Goal: Use online tool/utility: Utilize a website feature to perform a specific function

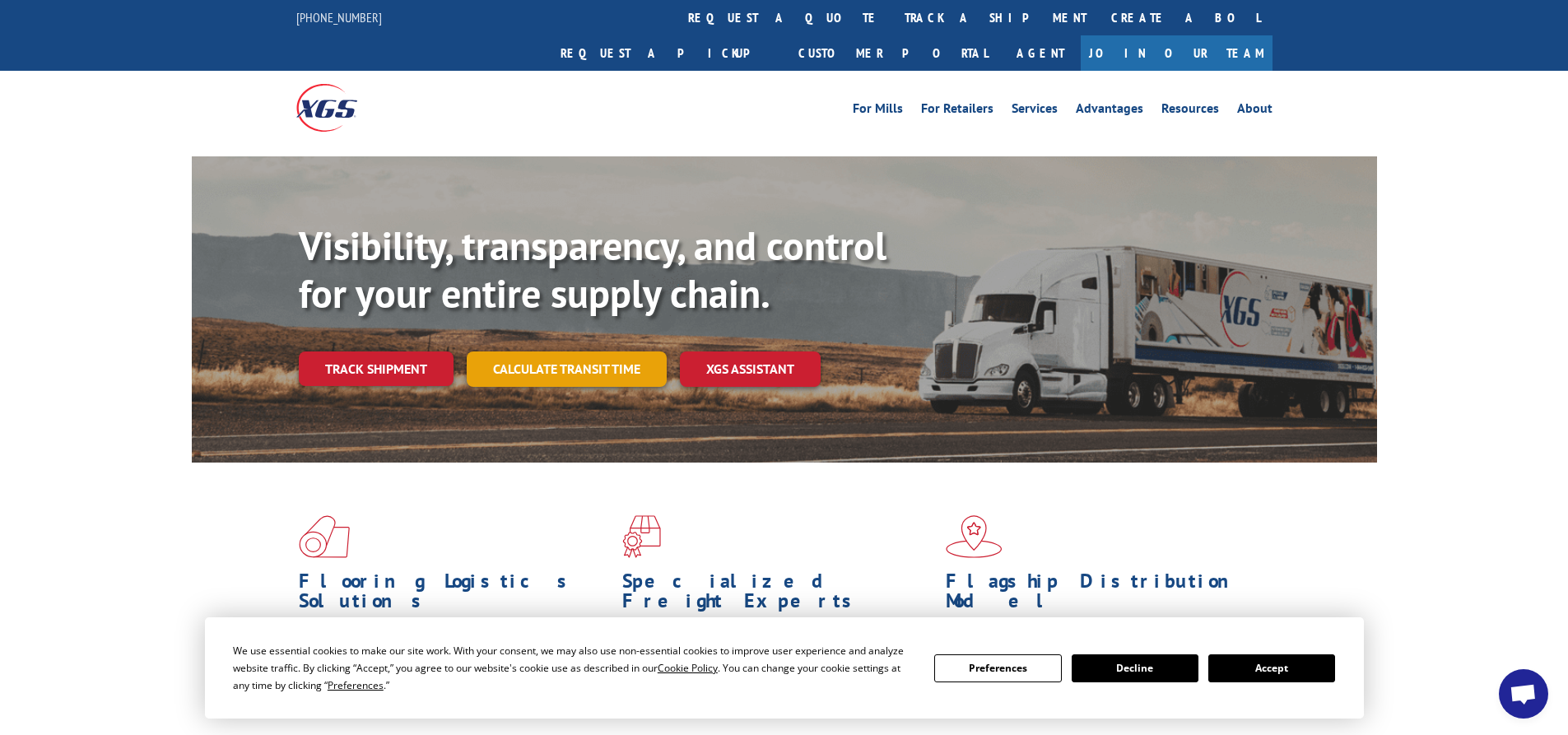
click at [533, 351] on link "Calculate transit time" at bounding box center [566, 368] width 200 height 35
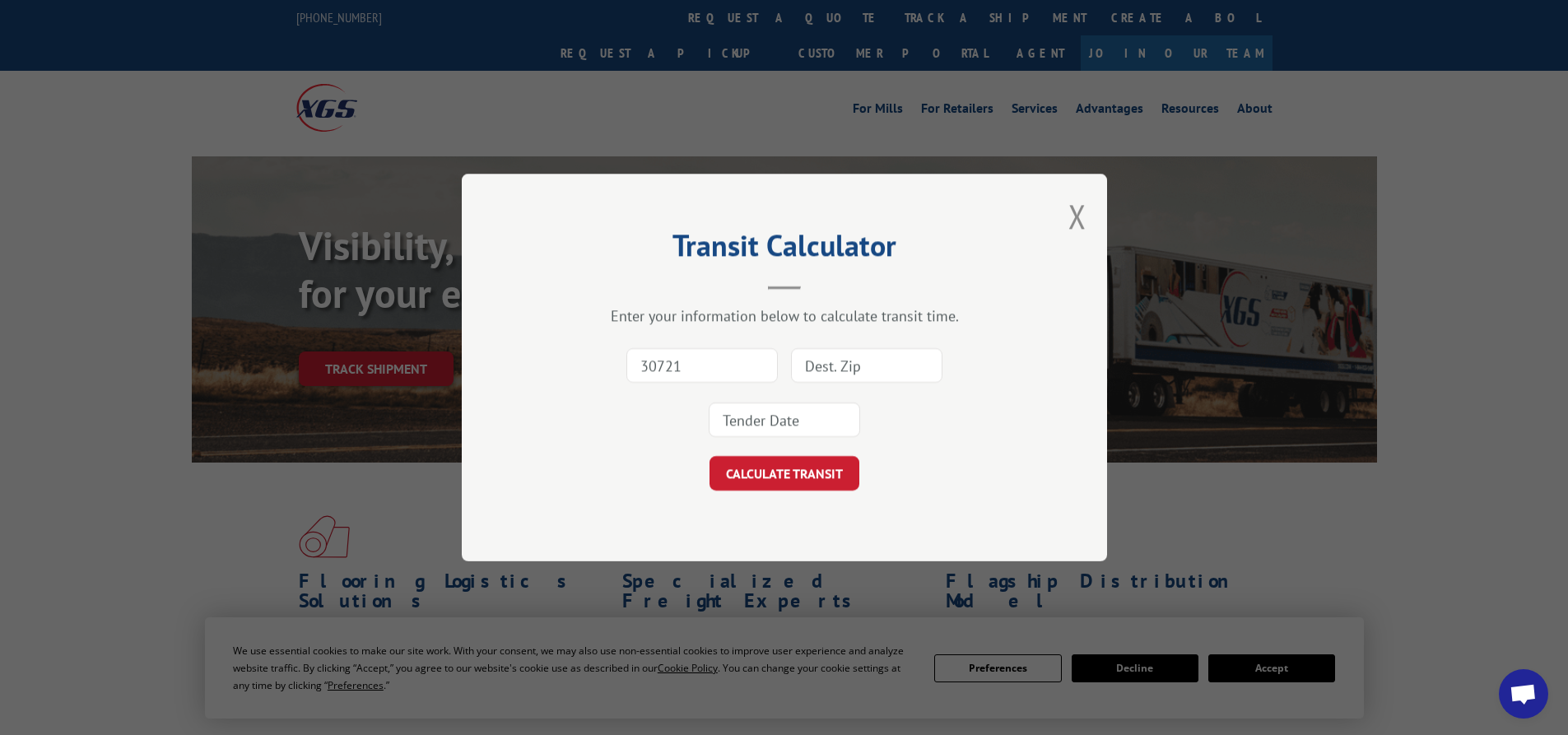
type input "30721"
click at [837, 361] on input at bounding box center [867, 366] width 151 height 34
paste input "55421"
type input "55421"
click at [798, 439] on div at bounding box center [784, 420] width 151 height 38
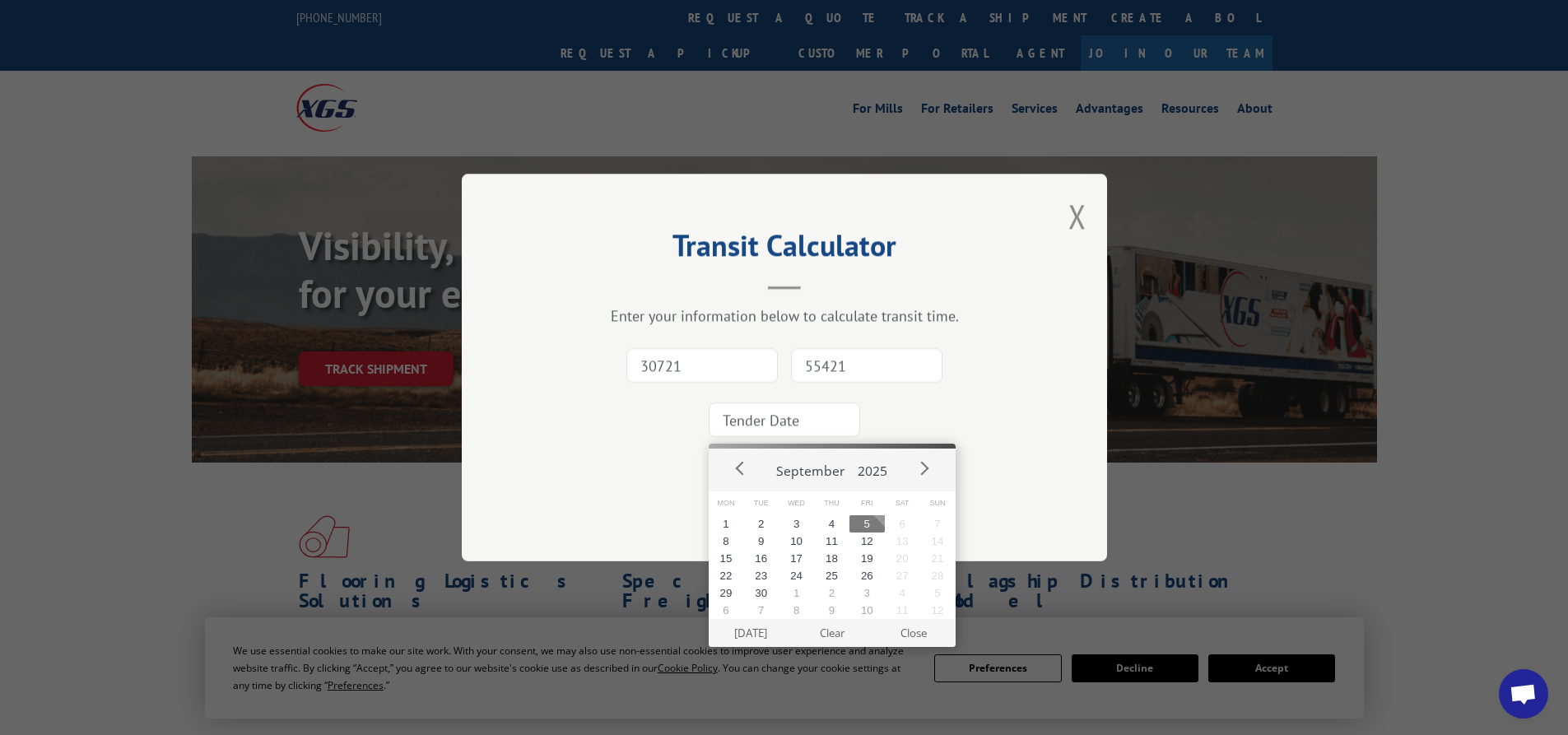
click at [794, 415] on input at bounding box center [784, 420] width 151 height 34
click at [858, 522] on button "5" at bounding box center [867, 524] width 35 height 17
type input "[DATE]"
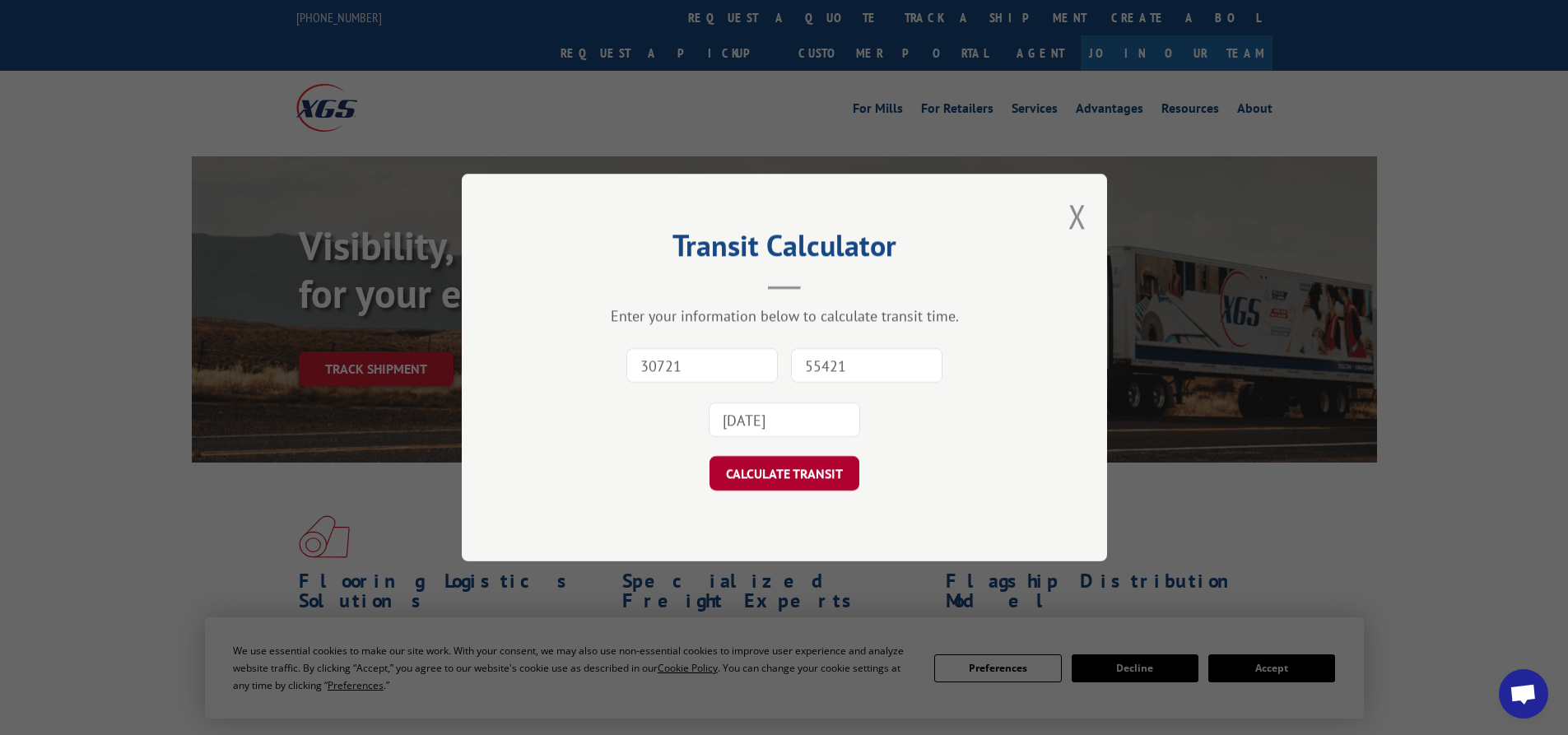
click at [798, 489] on button "CALCULATE TRANSIT" at bounding box center [784, 474] width 150 height 34
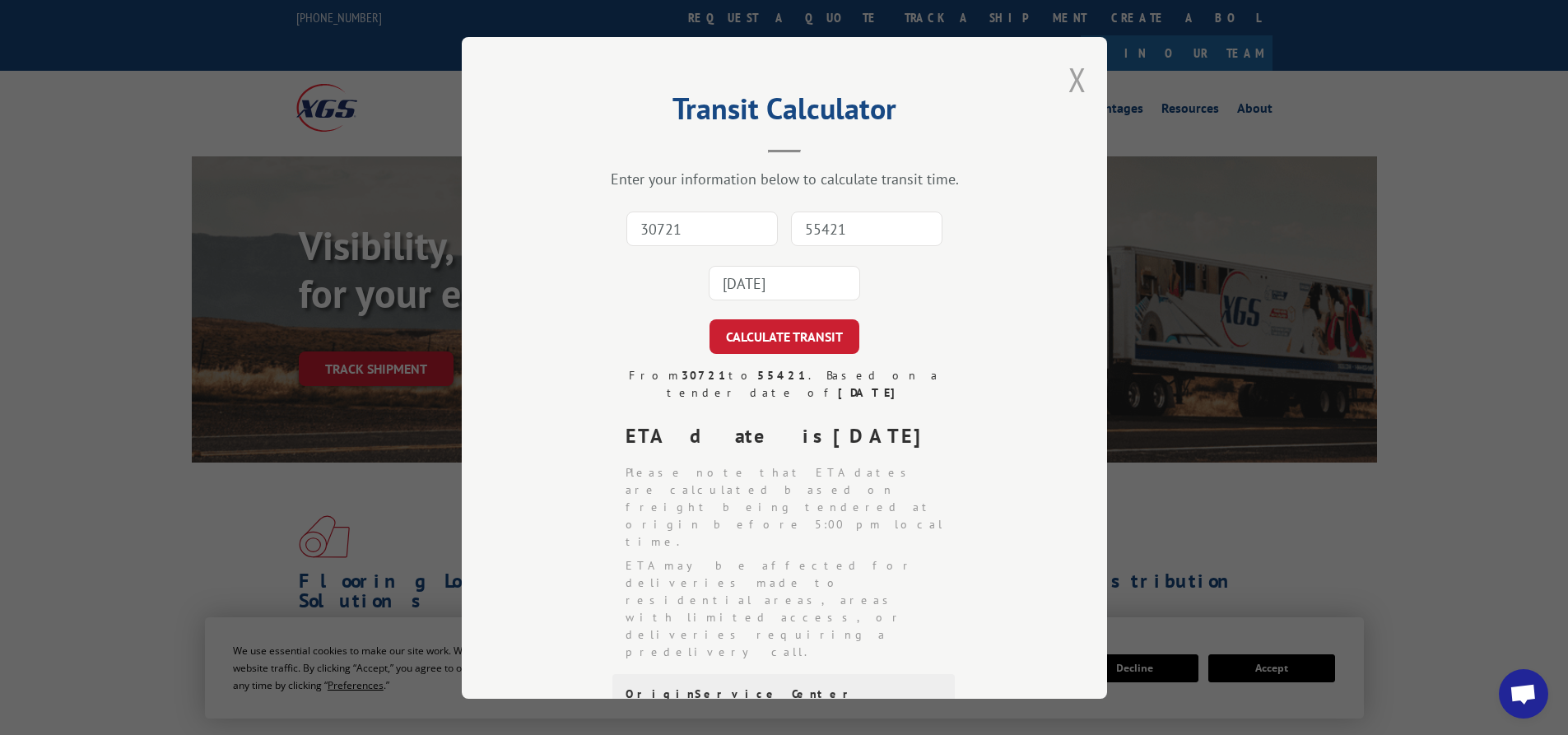
click at [1072, 82] on button "Close modal" at bounding box center [1077, 79] width 18 height 44
